Goal: Register for event/course

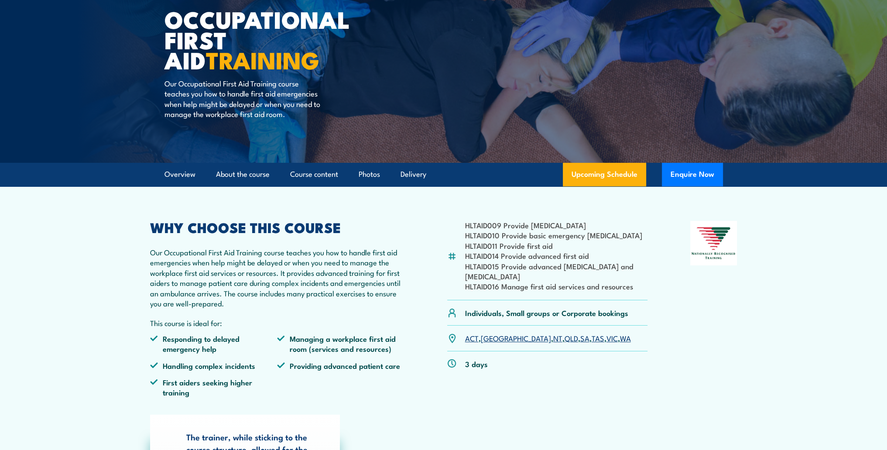
scroll to position [87, 0]
click at [611, 171] on link "Upcoming Schedule" at bounding box center [604, 175] width 83 height 24
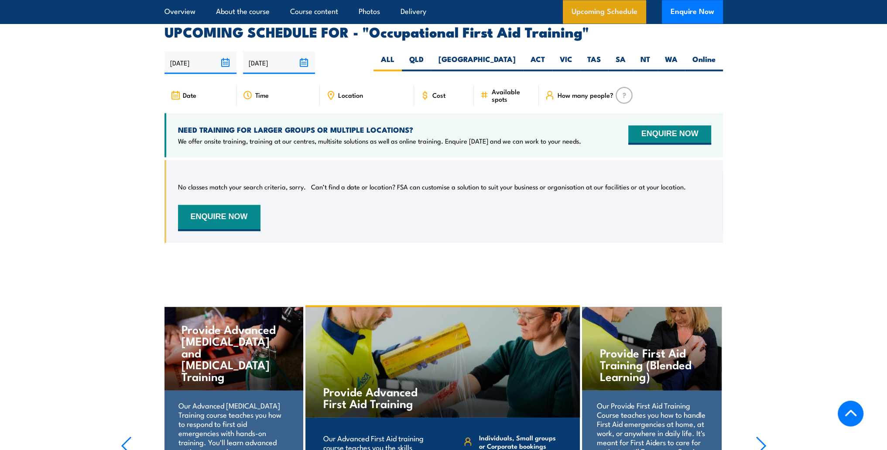
scroll to position [1573, 0]
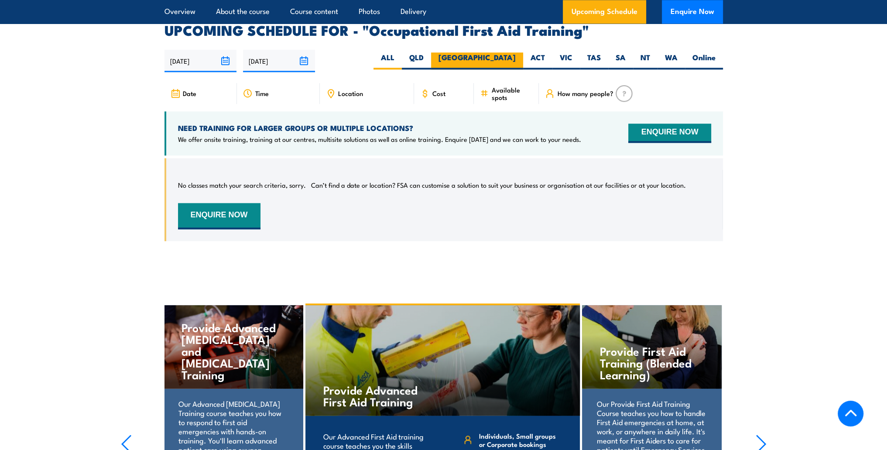
click at [504, 52] on label "[GEOGRAPHIC_DATA]" at bounding box center [477, 60] width 92 height 17
click at [516, 52] on input "[GEOGRAPHIC_DATA]" at bounding box center [519, 55] width 6 height 6
radio input "true"
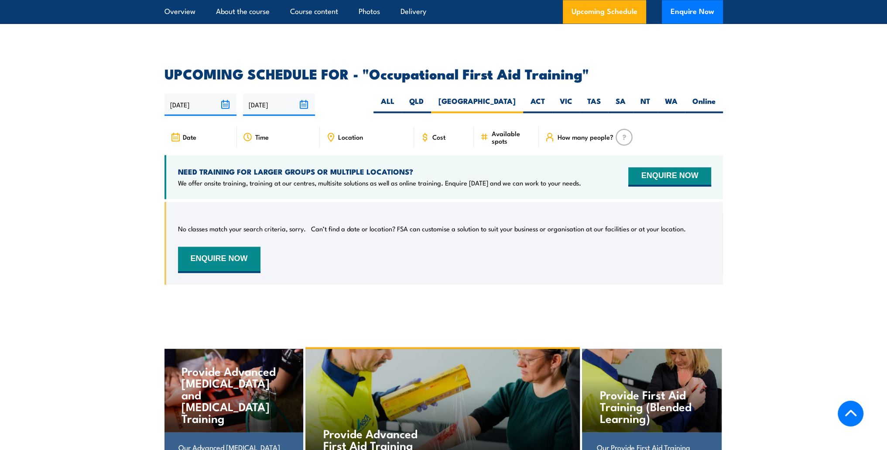
scroll to position [1486, 0]
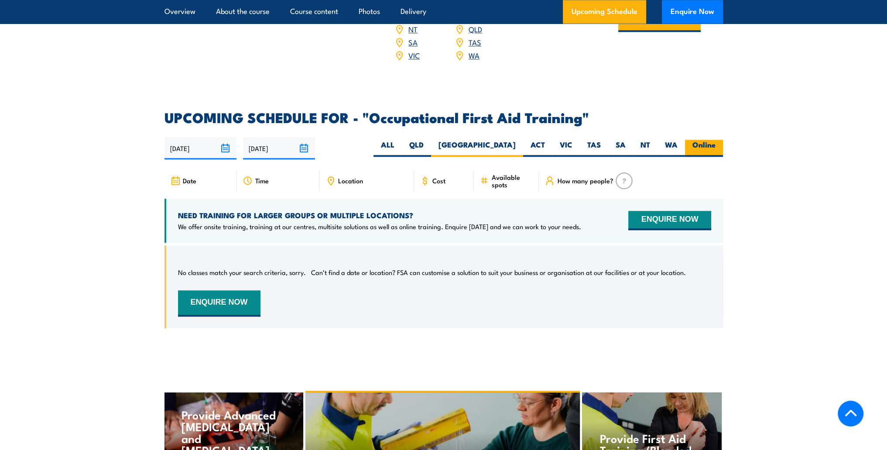
click at [705, 140] on label "Online" at bounding box center [704, 148] width 38 height 17
click at [716, 140] on input "Online" at bounding box center [719, 143] width 6 height 6
radio input "true"
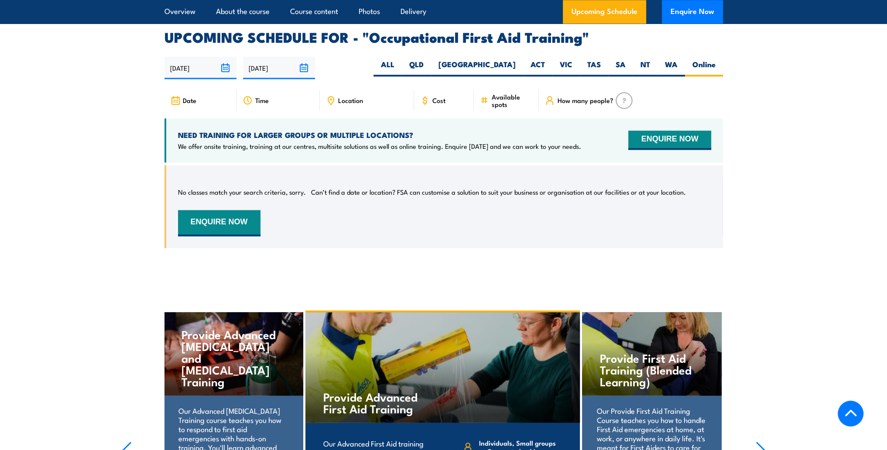
scroll to position [1573, 0]
